Goal: Find specific page/section: Find specific page/section

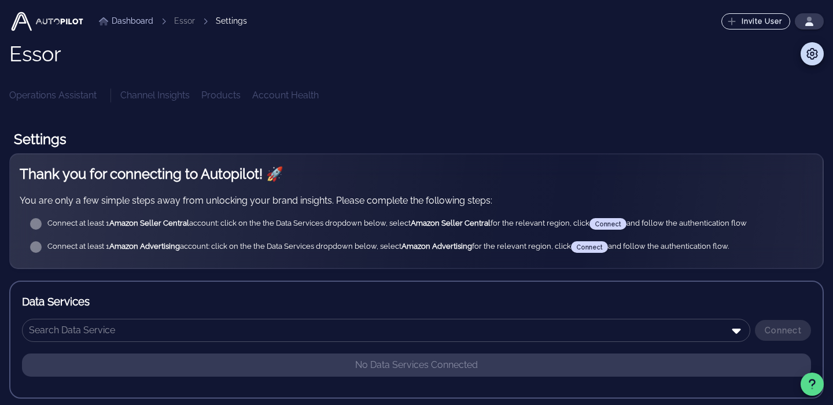
click at [123, 17] on link "Dashboard" at bounding box center [126, 21] width 54 height 12
